Goal: Information Seeking & Learning: Learn about a topic

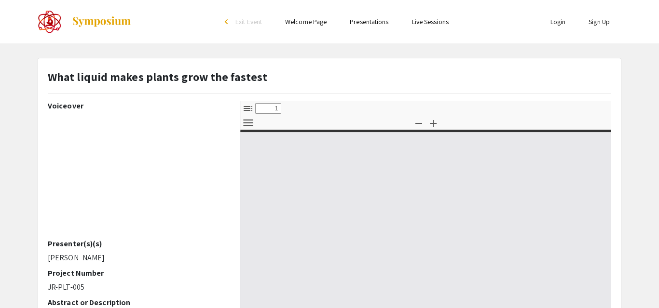
select select "custom"
type input "0"
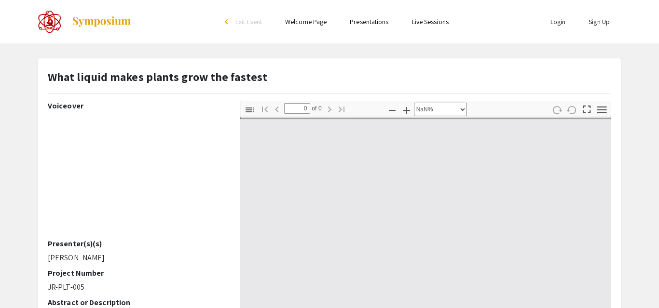
select select "auto"
type input "1"
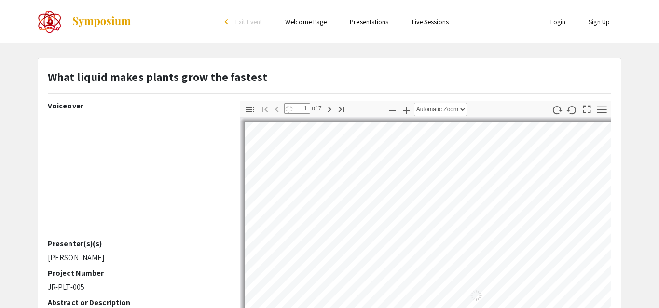
select select "auto"
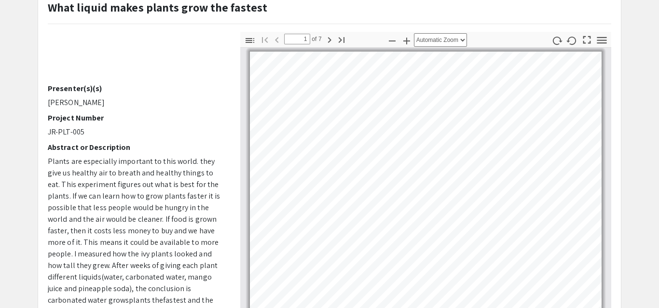
scroll to position [70, 0]
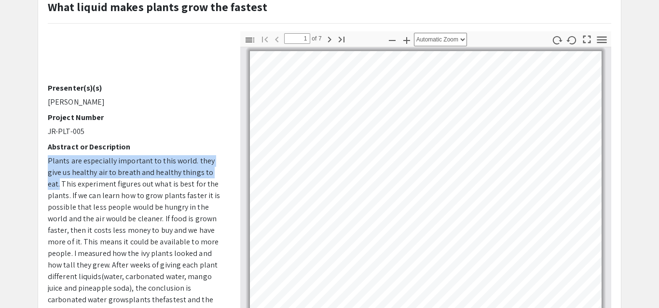
drag, startPoint x: 49, startPoint y: 159, endPoint x: 224, endPoint y: 170, distance: 175.9
click at [224, 170] on div "Voiceover Presenter(s)(s) [PERSON_NAME] Project Number JR-PLT-005 Abstract or D…" at bounding box center [137, 199] width 178 height 337
copy span "Plants are especially important to this world. they give us healthy air to brea…"
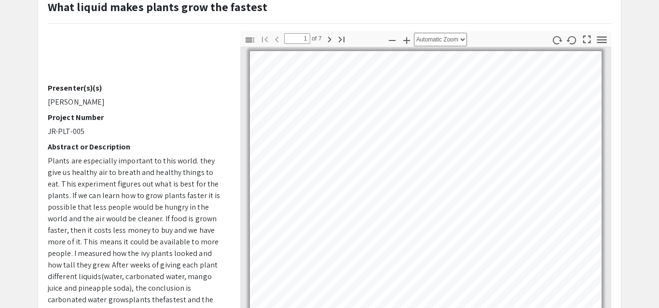
click at [153, 119] on h2 "Project Number" at bounding box center [137, 117] width 178 height 9
drag, startPoint x: 47, startPoint y: 183, endPoint x: 72, endPoint y: 196, distance: 27.8
click at [72, 196] on span "Plants are especially important to this world. they give us healthy air to brea…" at bounding box center [134, 230] width 173 height 149
copy span "This experiment figures out what is best for the plants."
click at [118, 209] on span "Plants are especially important to this world. they give us healthy air to brea…" at bounding box center [134, 230] width 173 height 149
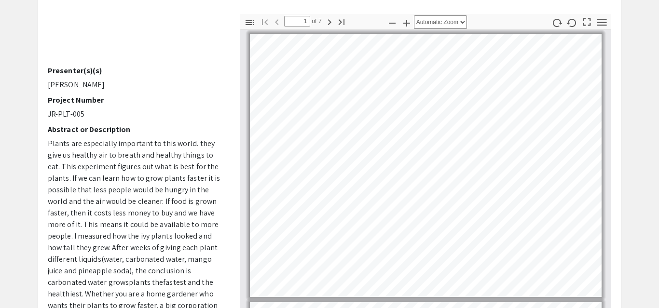
scroll to position [90, 0]
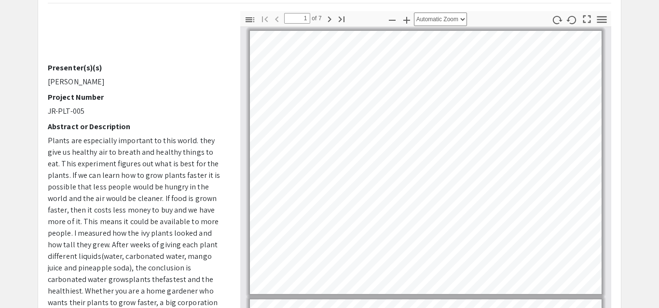
drag, startPoint x: 162, startPoint y: 195, endPoint x: 215, endPoint y: 201, distance: 53.3
click at [215, 201] on p "Plants are especially important to this world. they give us healthy air to brea…" at bounding box center [137, 245] width 178 height 220
click at [163, 197] on span "Plants are especially important to this world. they give us healthy air to brea…" at bounding box center [134, 209] width 173 height 149
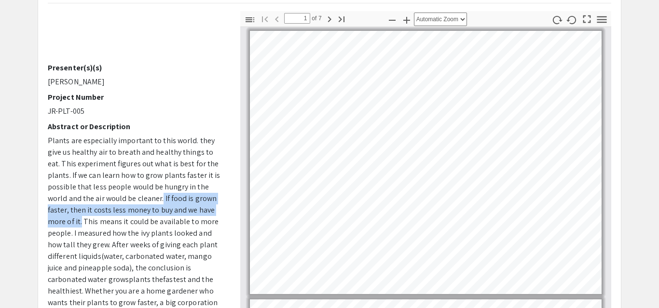
drag, startPoint x: 161, startPoint y: 198, endPoint x: 83, endPoint y: 217, distance: 80.6
click at [83, 217] on span "Plants are especially important to this world. they give us healthy air to brea…" at bounding box center [134, 209] width 173 height 149
copy span "If food is grown faster, then it costs less money to buy and we have more of it."
click at [149, 147] on span "Plants are especially important to this world. they give us healthy air to brea…" at bounding box center [134, 209] width 173 height 149
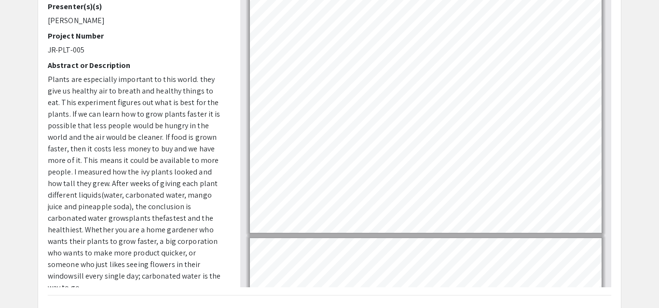
scroll to position [154, 0]
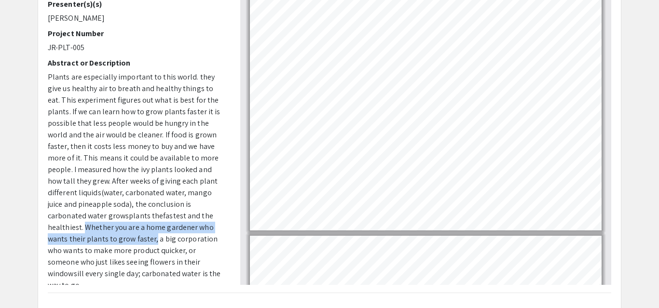
drag, startPoint x: 48, startPoint y: 225, endPoint x: 116, endPoint y: 238, distance: 69.3
click at [116, 238] on span "fastest and the healthiest. Whether you are a home gardener who wants their pla…" at bounding box center [134, 251] width 173 height 80
copy span "Whether you are a home gardener who wants their plants to grow faster,"
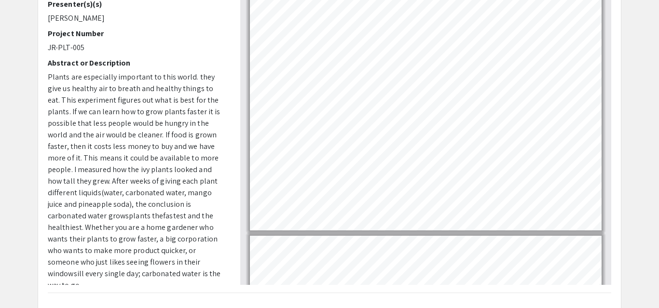
click at [84, 212] on span "Plants are especially important to this world. they give us healthy air to brea…" at bounding box center [134, 146] width 173 height 149
drag, startPoint x: 172, startPoint y: 261, endPoint x: 224, endPoint y: 283, distance: 56.8
click at [224, 283] on div "Voiceover Presenter(s)(s) [PERSON_NAME] Project Number JR-PLT-005 Abstract or D…" at bounding box center [137, 115] width 178 height 337
copy span "every single day; carbonated water is the way to go."
